Goal: Find specific page/section: Find specific page/section

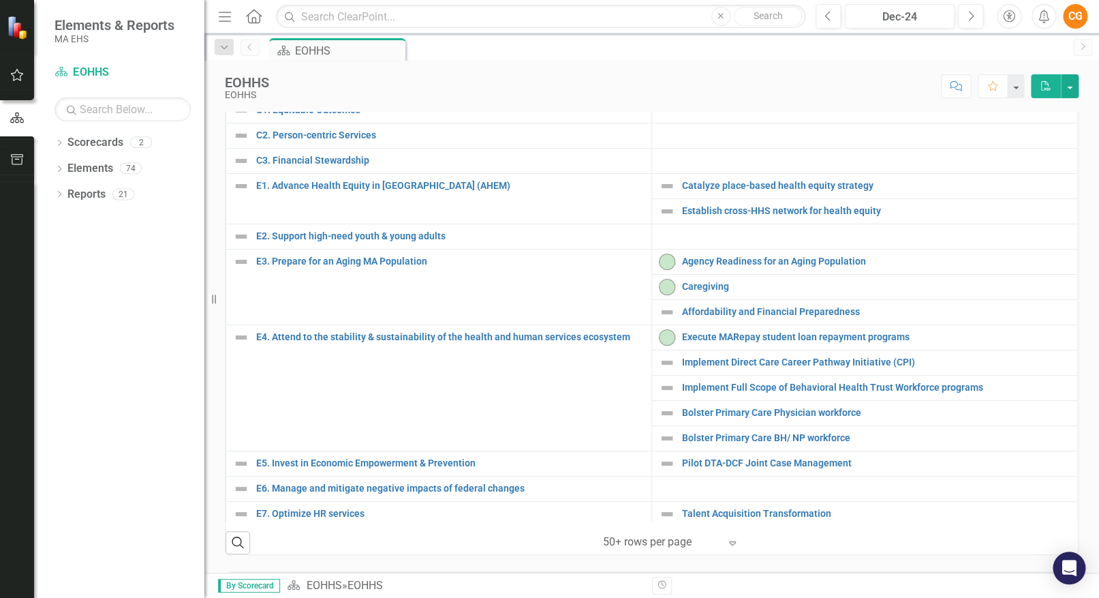
scroll to position [689, 0]
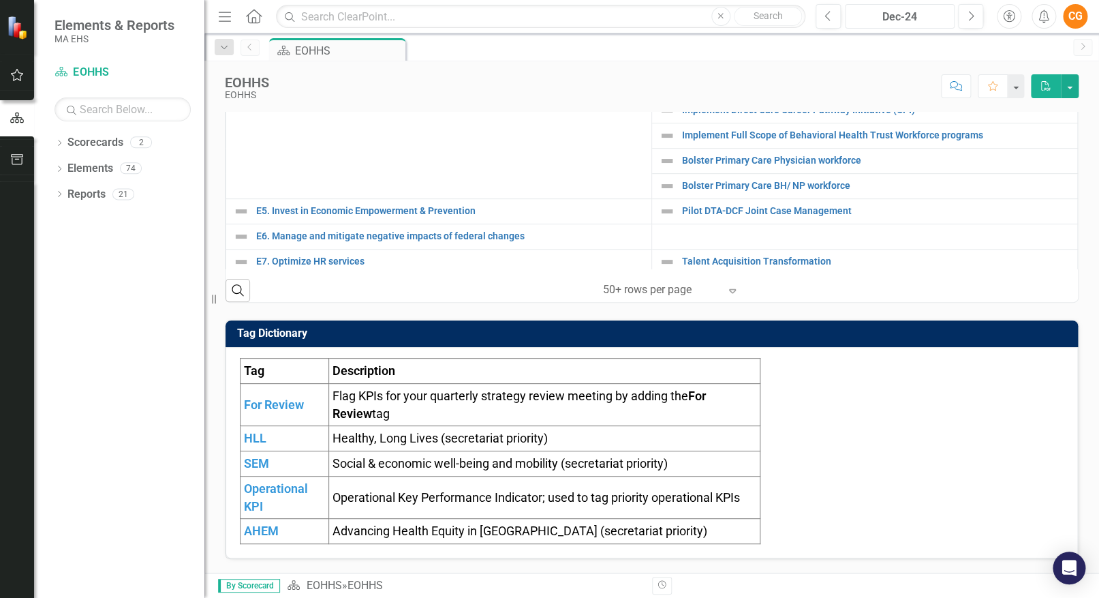
click at [932, 17] on div "Dec-24" at bounding box center [900, 17] width 100 height 16
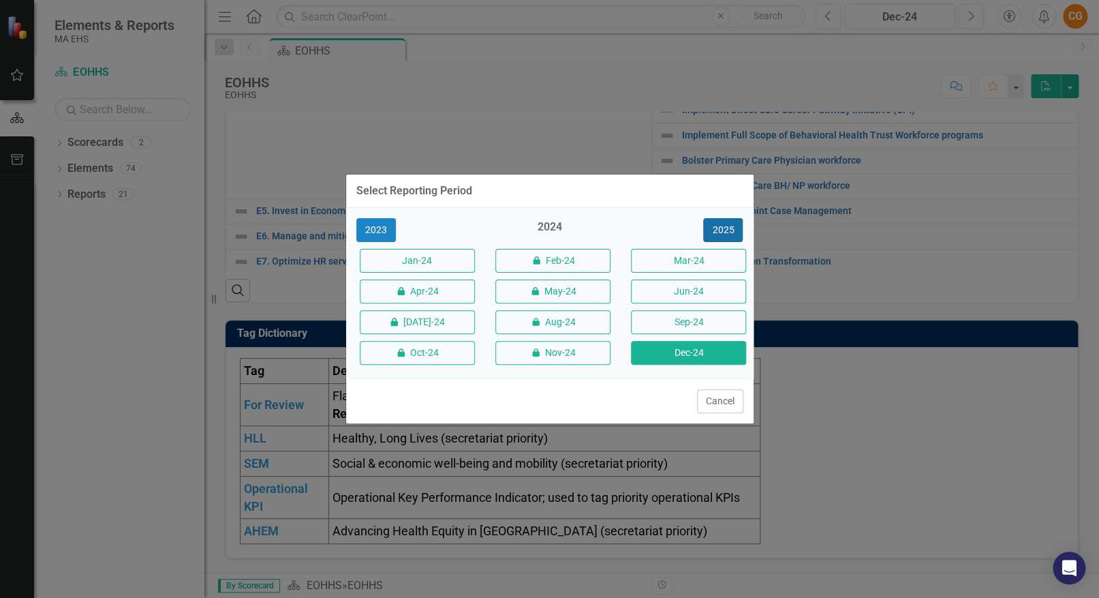
click at [724, 227] on button "2025" at bounding box center [723, 230] width 40 height 24
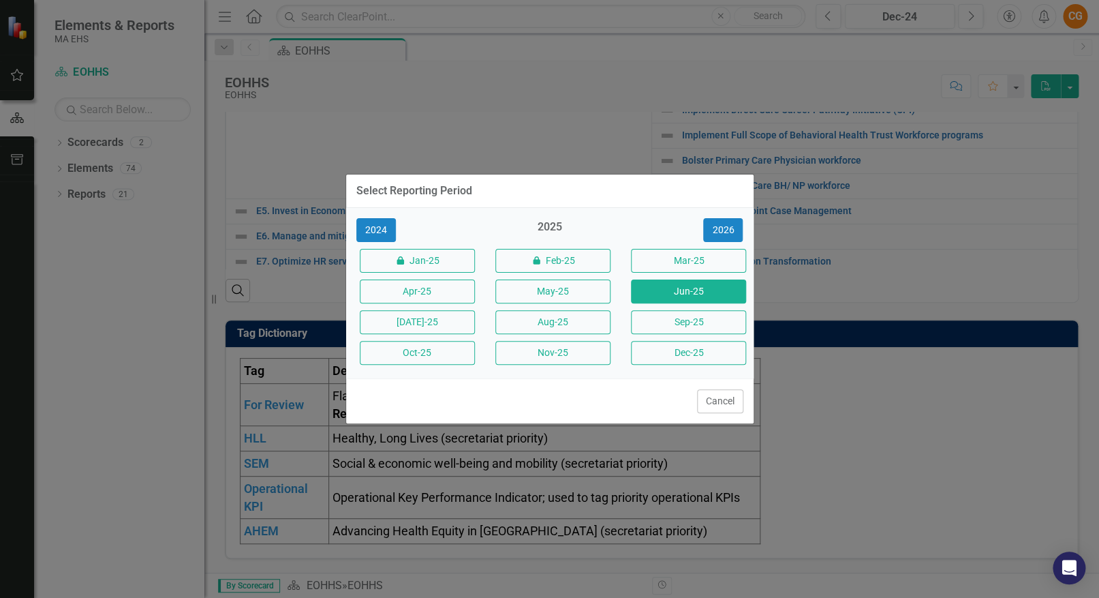
click at [737, 284] on button "Jun-25" at bounding box center [688, 291] width 115 height 24
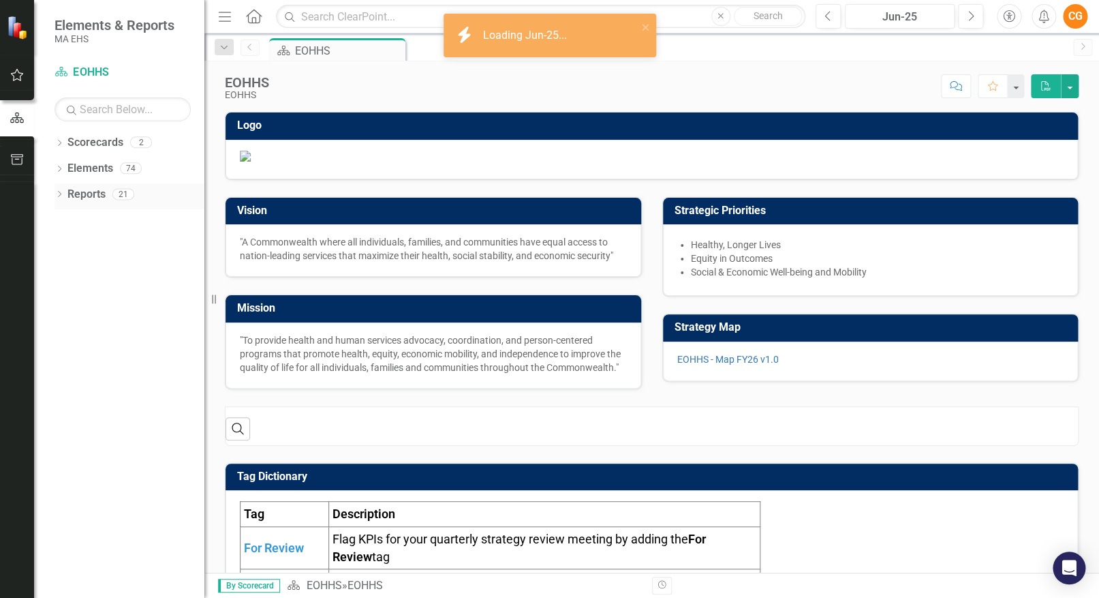
click at [61, 196] on icon "Dropdown" at bounding box center [60, 195] width 10 height 7
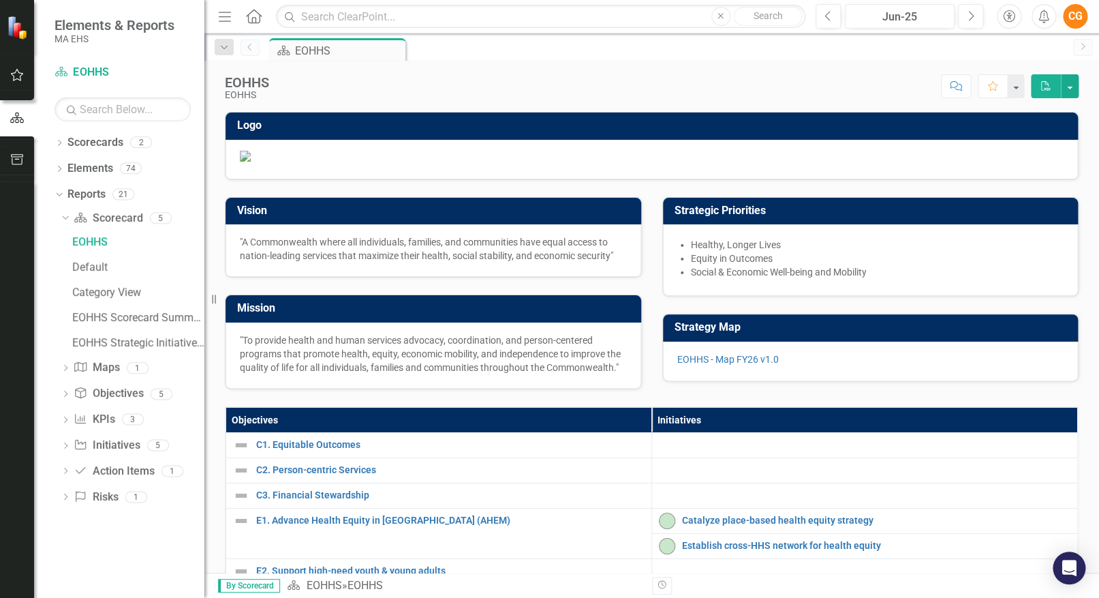
click at [52, 145] on div "Dropdown Scorecards 2 Dropdown EOHHS DMH Dropdown Elements 74 Dropdown Objectiv…" at bounding box center [119, 365] width 170 height 466
click at [58, 142] on icon "Dropdown" at bounding box center [60, 143] width 10 height 7
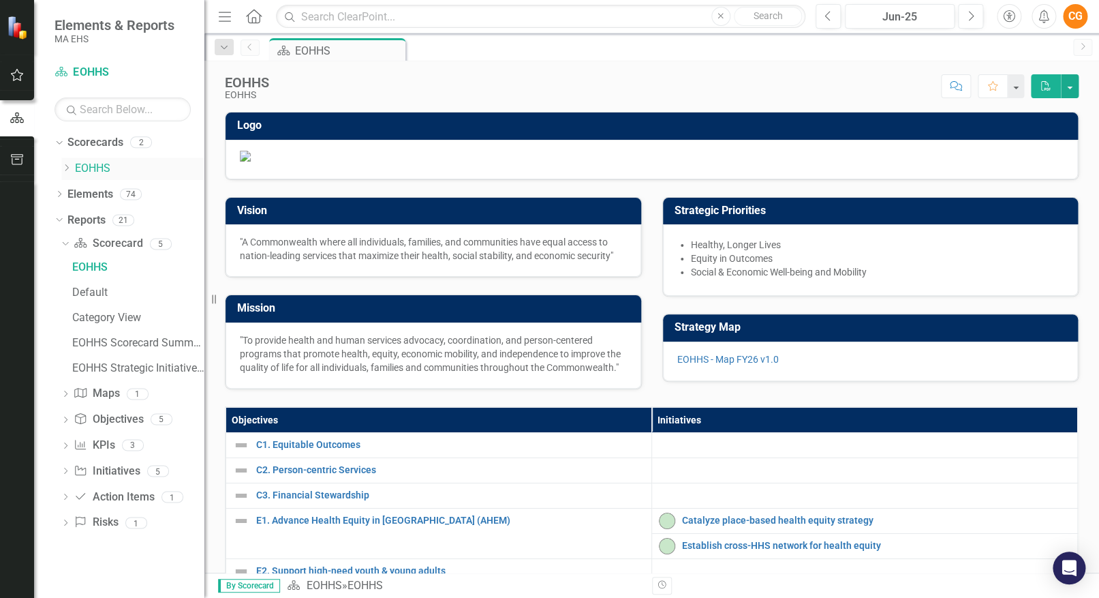
click at [64, 170] on icon "Dropdown" at bounding box center [66, 168] width 10 height 8
click at [90, 192] on link "DMH" at bounding box center [147, 195] width 116 height 16
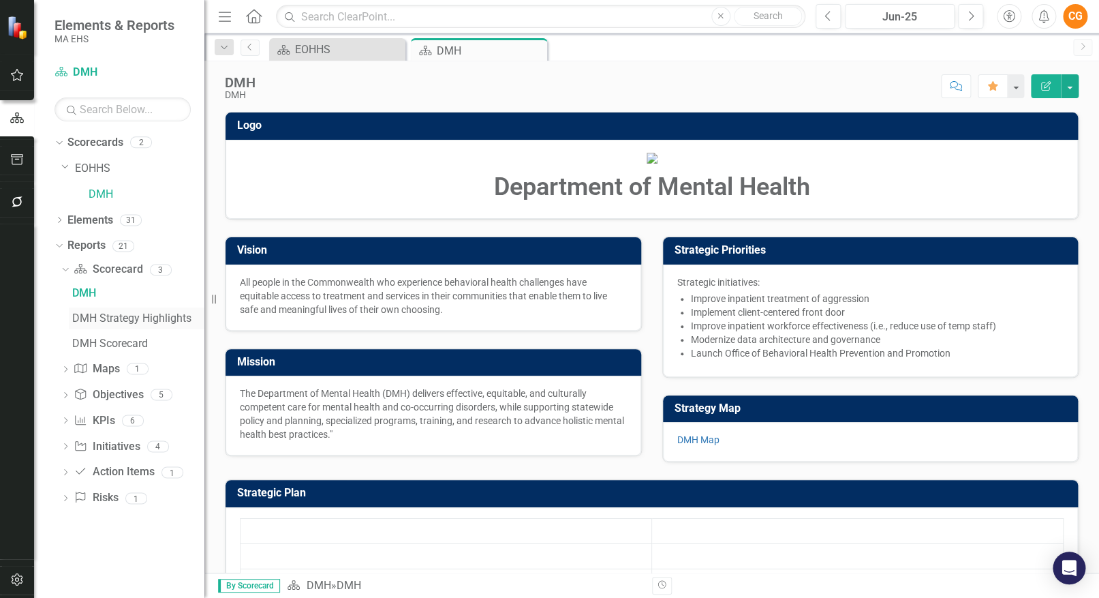
click at [125, 317] on div "DMH Strategy Highlights" at bounding box center [138, 318] width 132 height 12
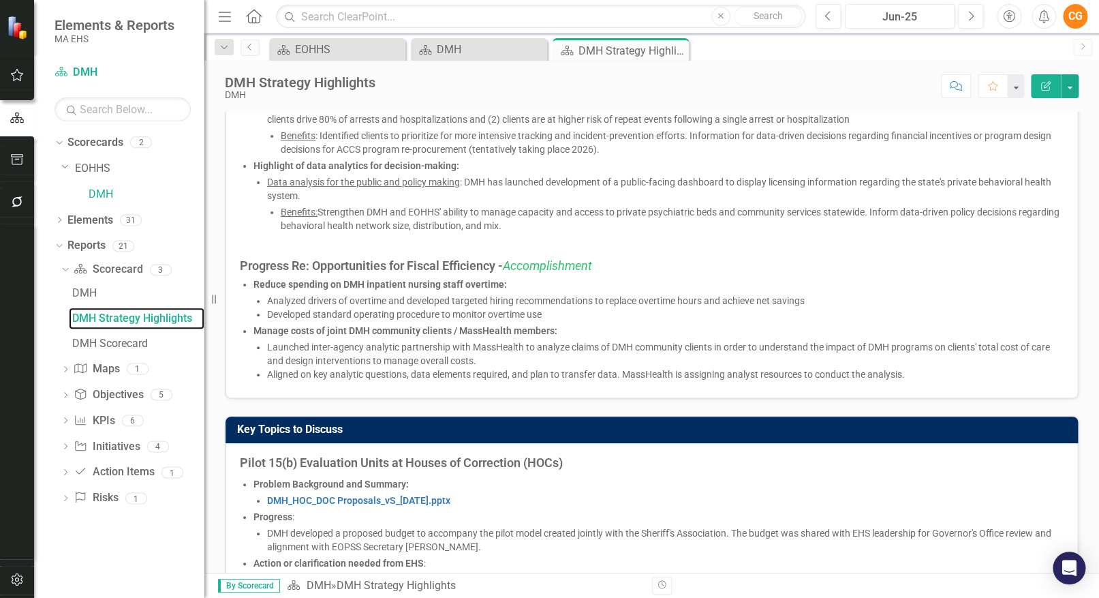
scroll to position [434, 0]
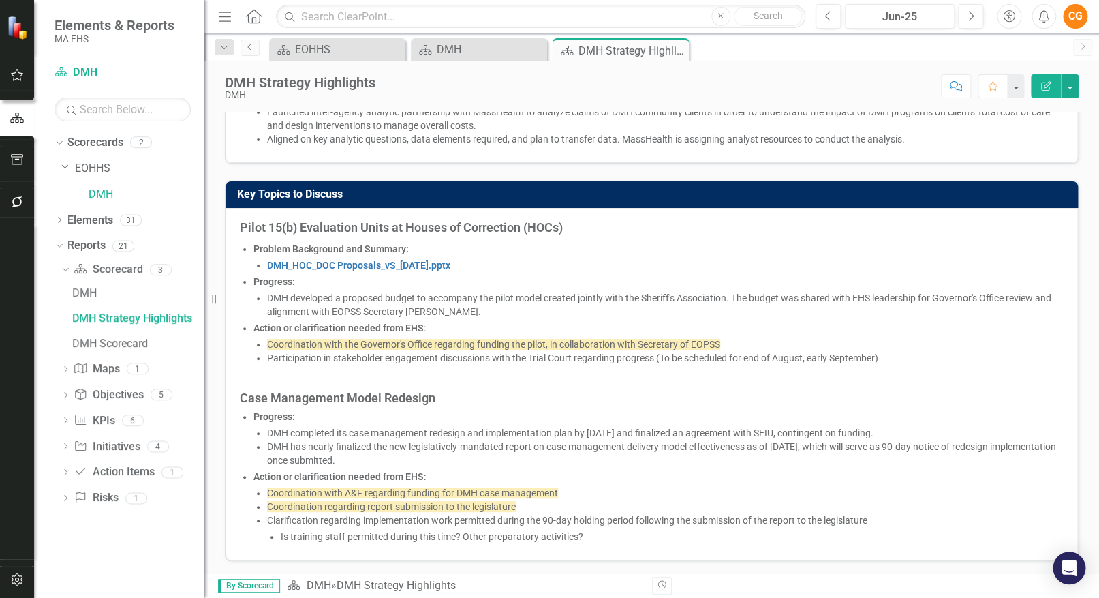
click at [110, 330] on div "DMH DMH Strategy Highlights DMH Scorecard" at bounding box center [133, 318] width 144 height 72
click at [110, 338] on div "DMH Scorecard" at bounding box center [138, 343] width 132 height 12
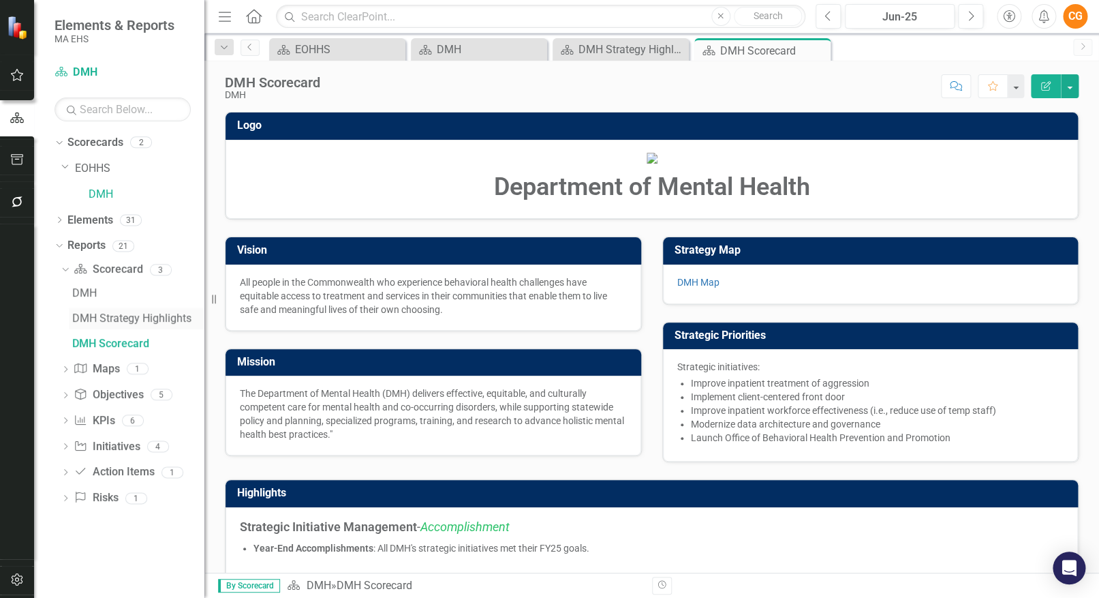
click at [115, 320] on div "DMH Strategy Highlights" at bounding box center [138, 318] width 132 height 12
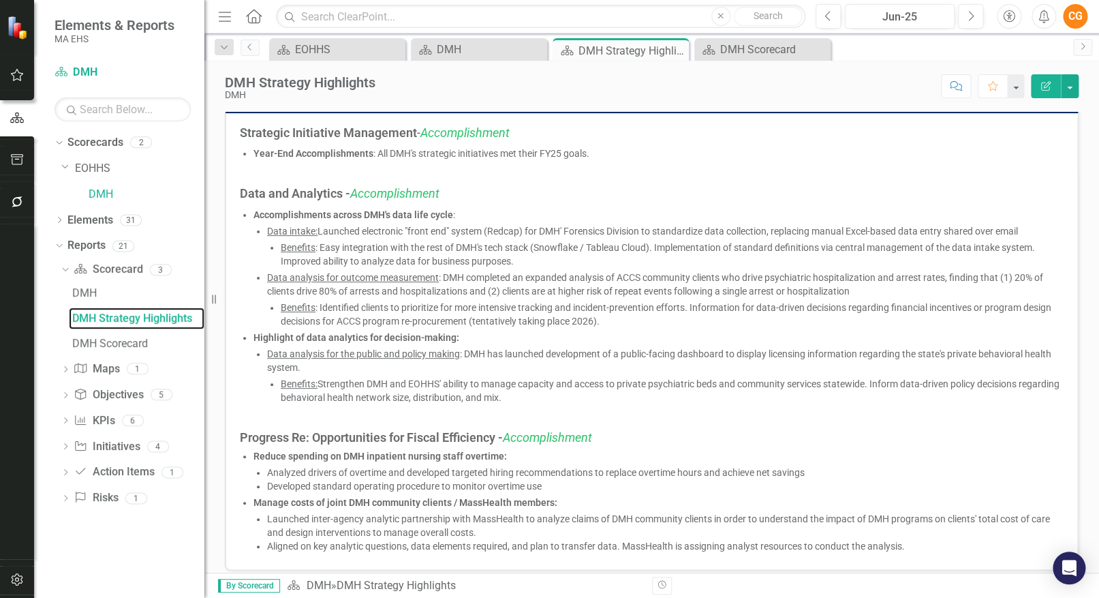
scroll to position [31, 0]
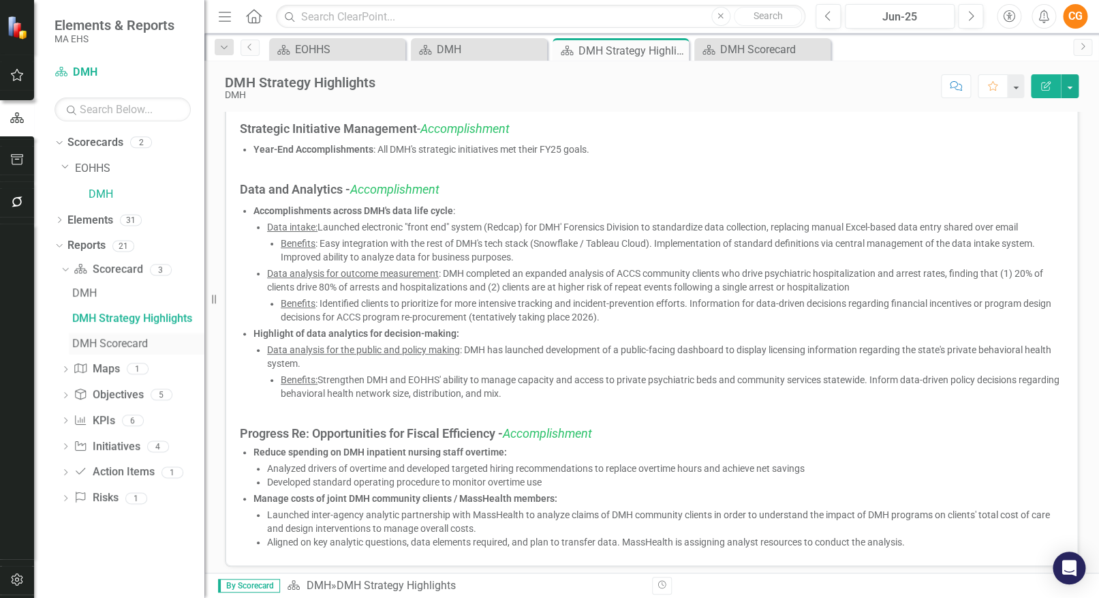
click at [119, 340] on div "DMH Scorecard" at bounding box center [138, 343] width 132 height 12
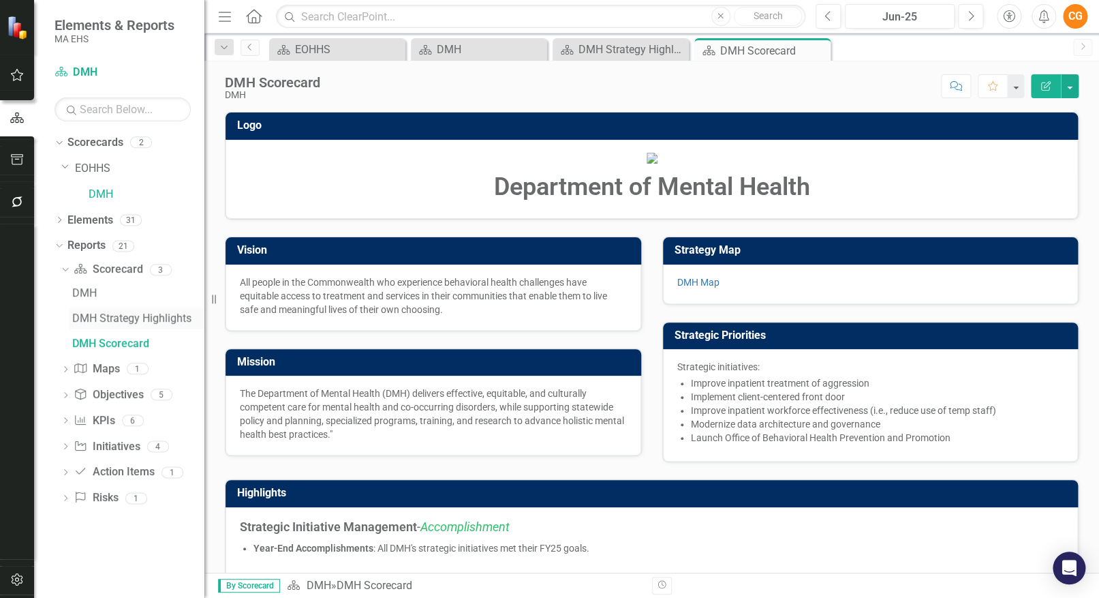
click at [106, 320] on div "DMH Strategy Highlights" at bounding box center [138, 318] width 132 height 12
